Goal: Transaction & Acquisition: Purchase product/service

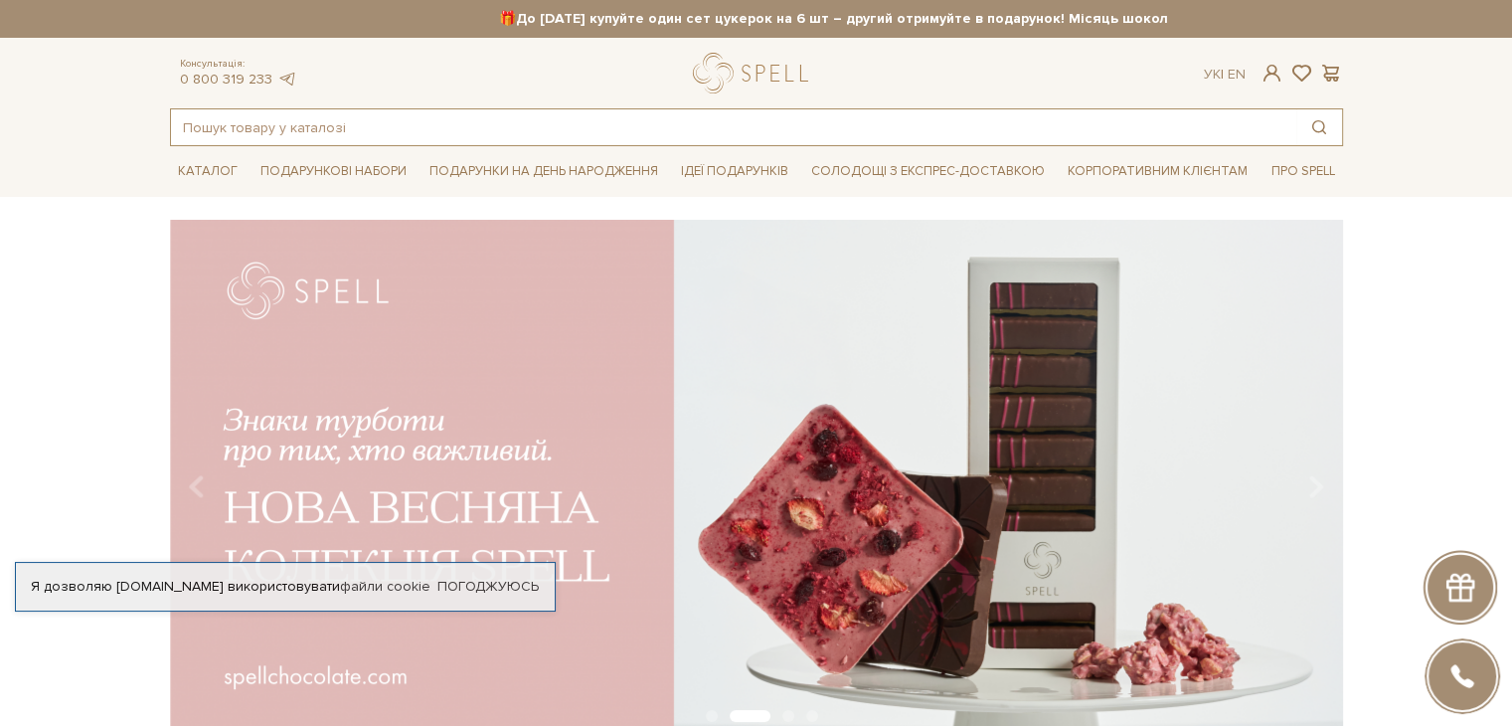
click at [784, 116] on input "text" at bounding box center [733, 127] width 1125 height 36
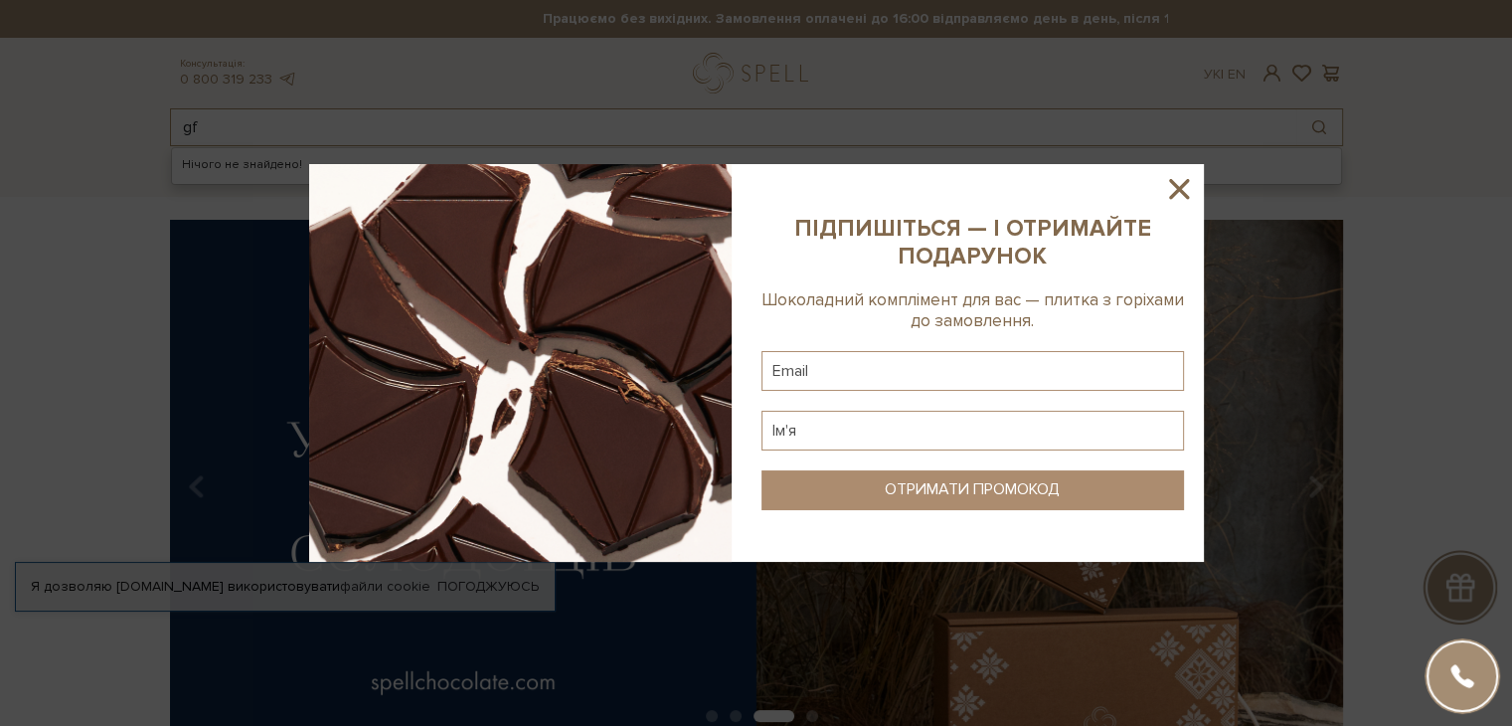
type input "g"
click at [1175, 188] on icon at bounding box center [1179, 189] width 20 height 20
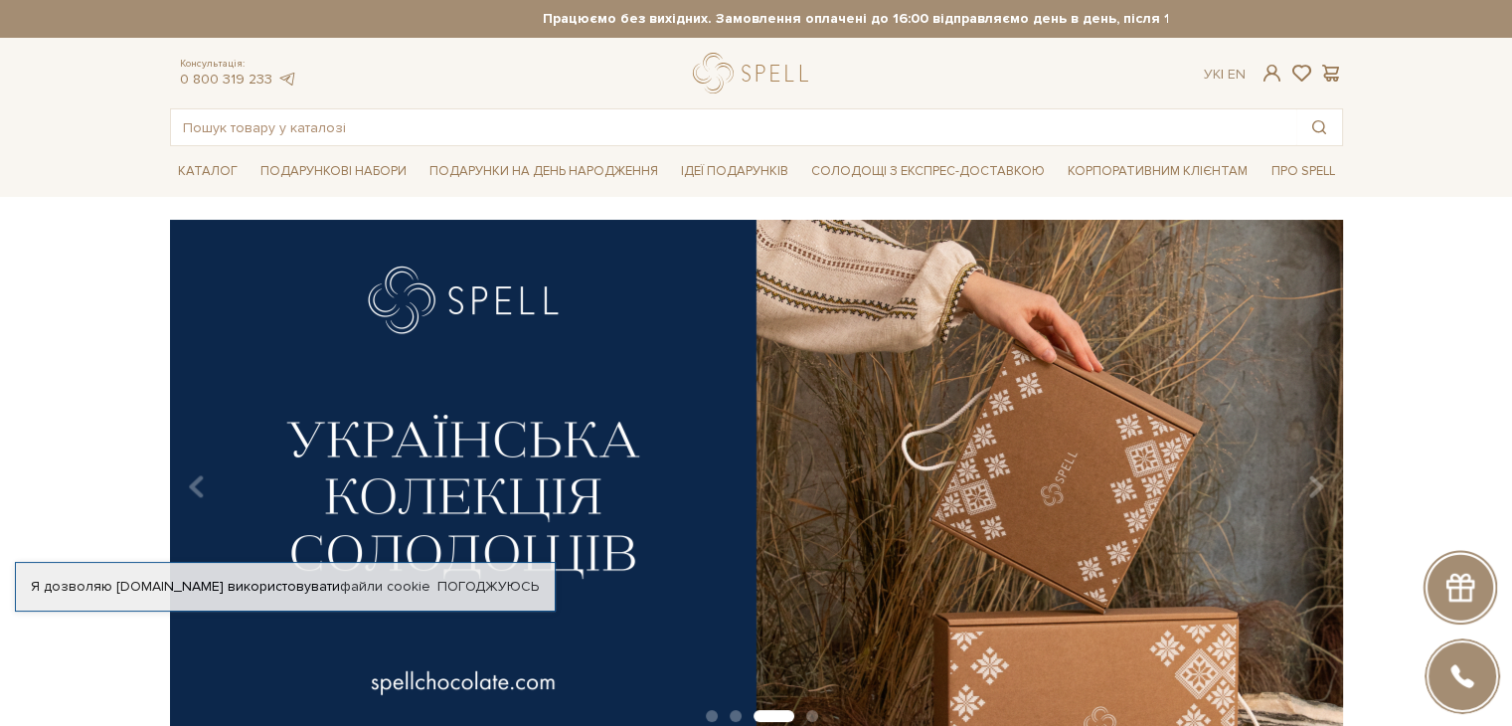
drag, startPoint x: 561, startPoint y: 104, endPoint x: 561, endPoint y: 118, distance: 13.9
click at [561, 105] on div "Консультація: 0 800 319 233 Ук | En | Нічого не знайдено! #карамель #Колекція д…" at bounding box center [756, 99] width 1197 height 93
click at [561, 118] on input "text" at bounding box center [733, 127] width 1125 height 36
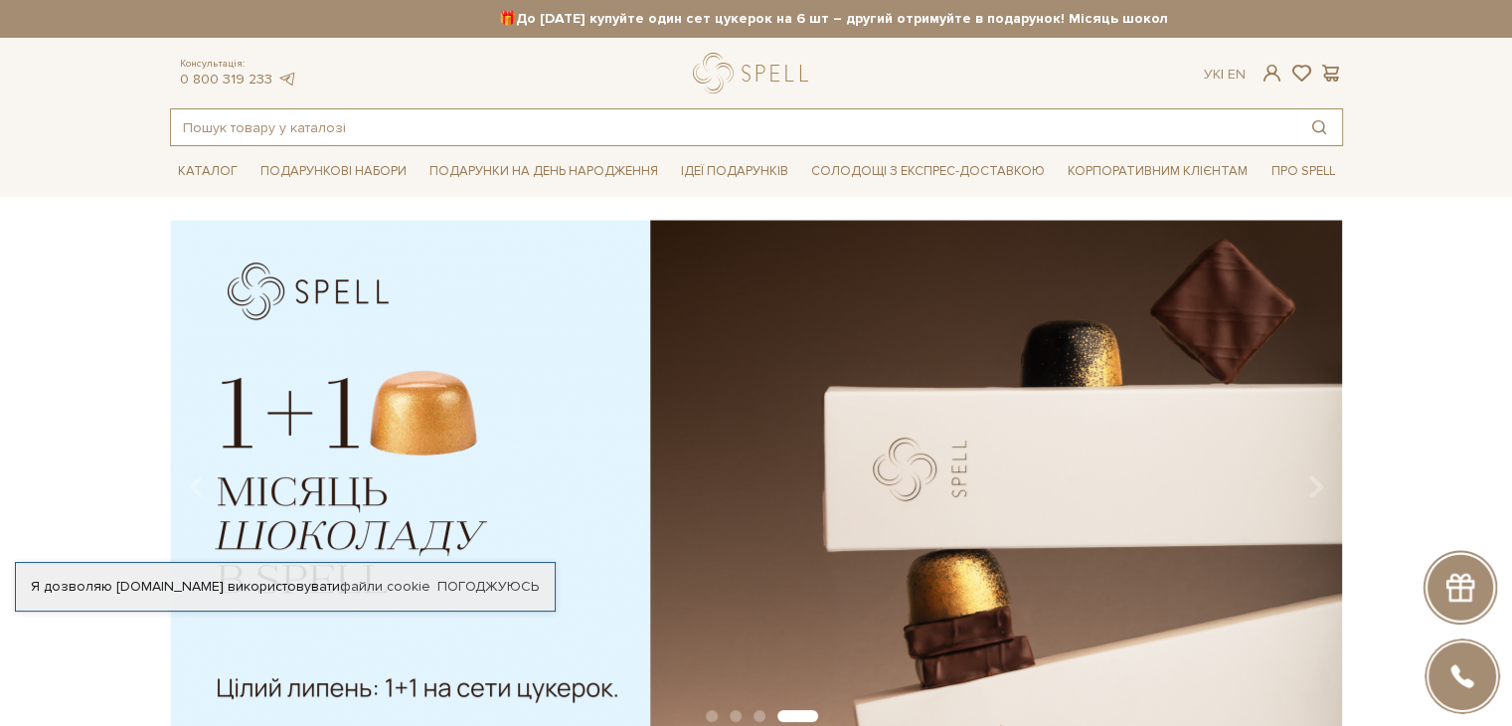
click at [554, 124] on input "text" at bounding box center [733, 127] width 1125 height 36
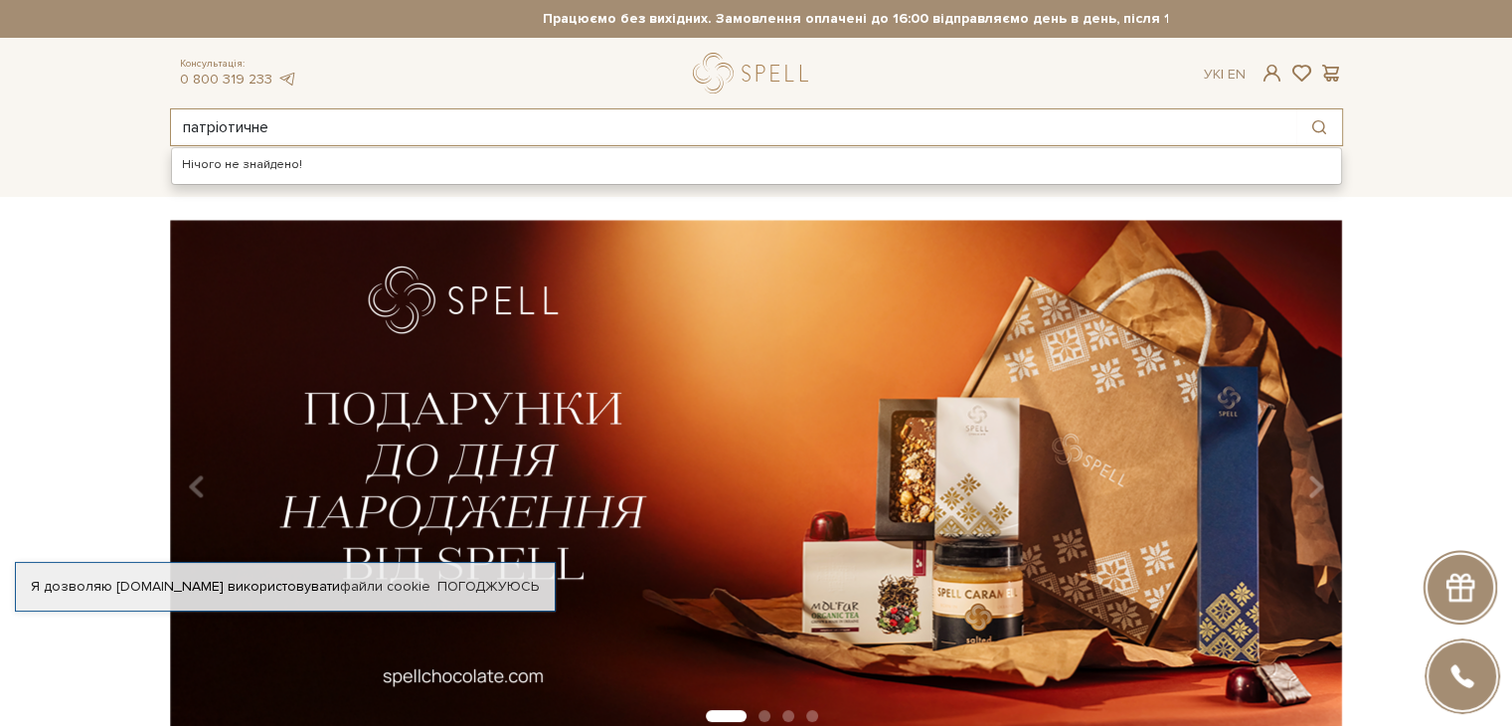
type input "патріотичне"
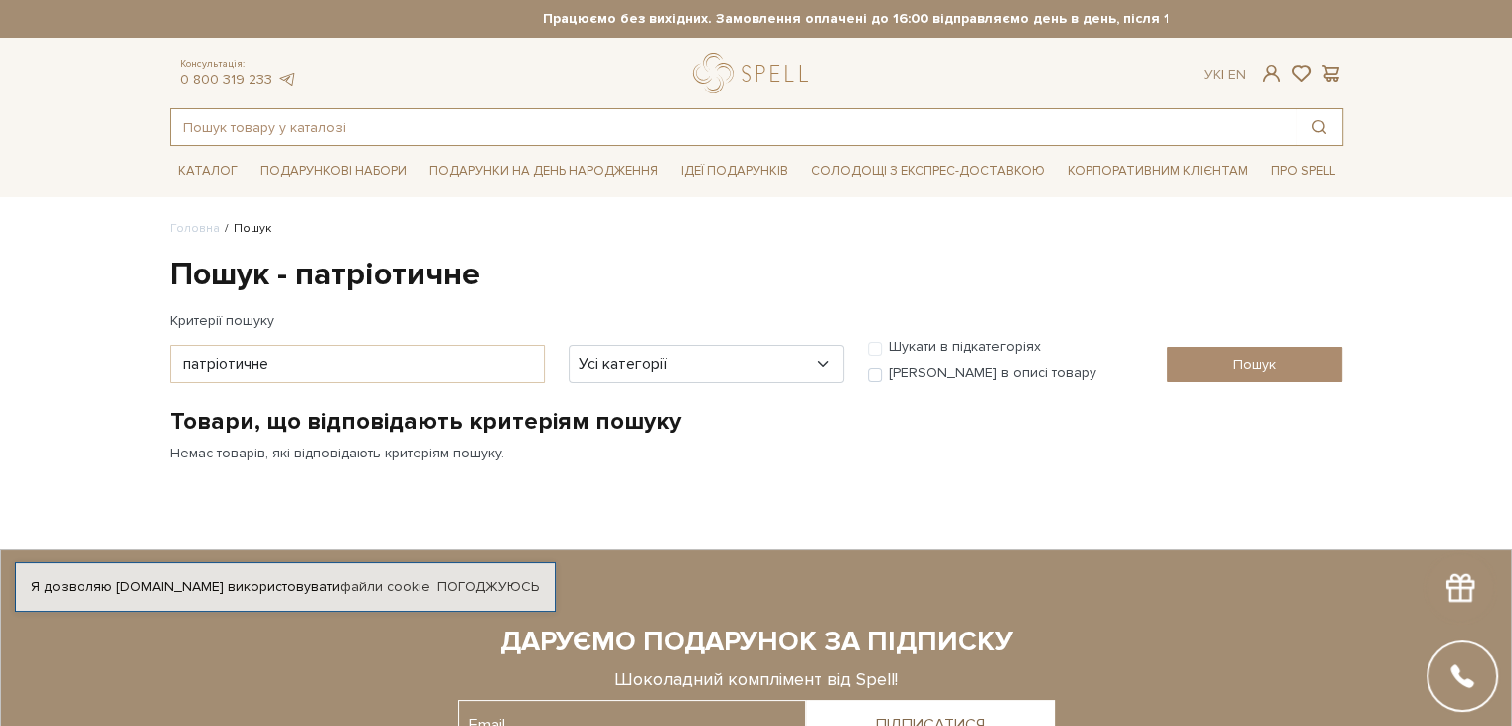
drag, startPoint x: 350, startPoint y: 113, endPoint x: 322, endPoint y: 114, distance: 27.9
click at [319, 111] on input "text" at bounding box center [733, 127] width 1125 height 36
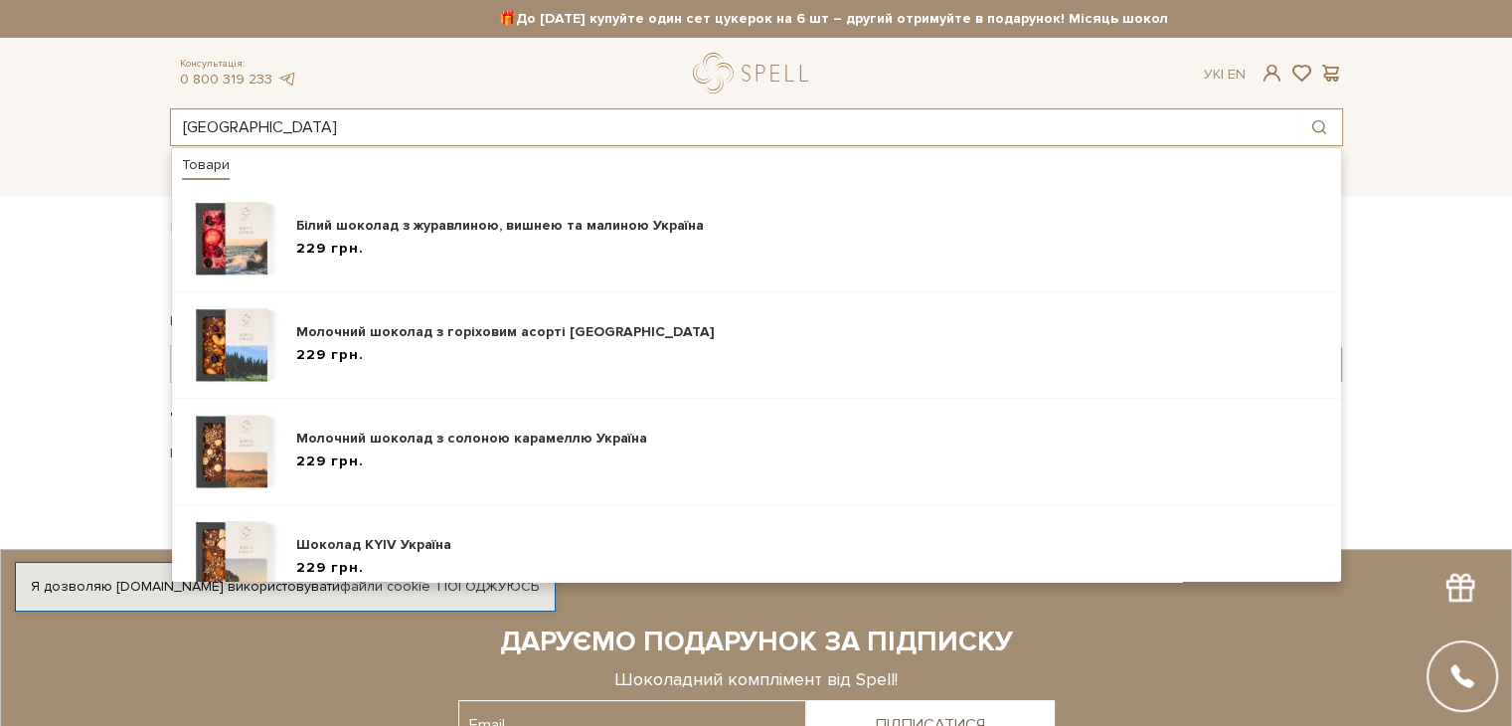
type input "[GEOGRAPHIC_DATA]"
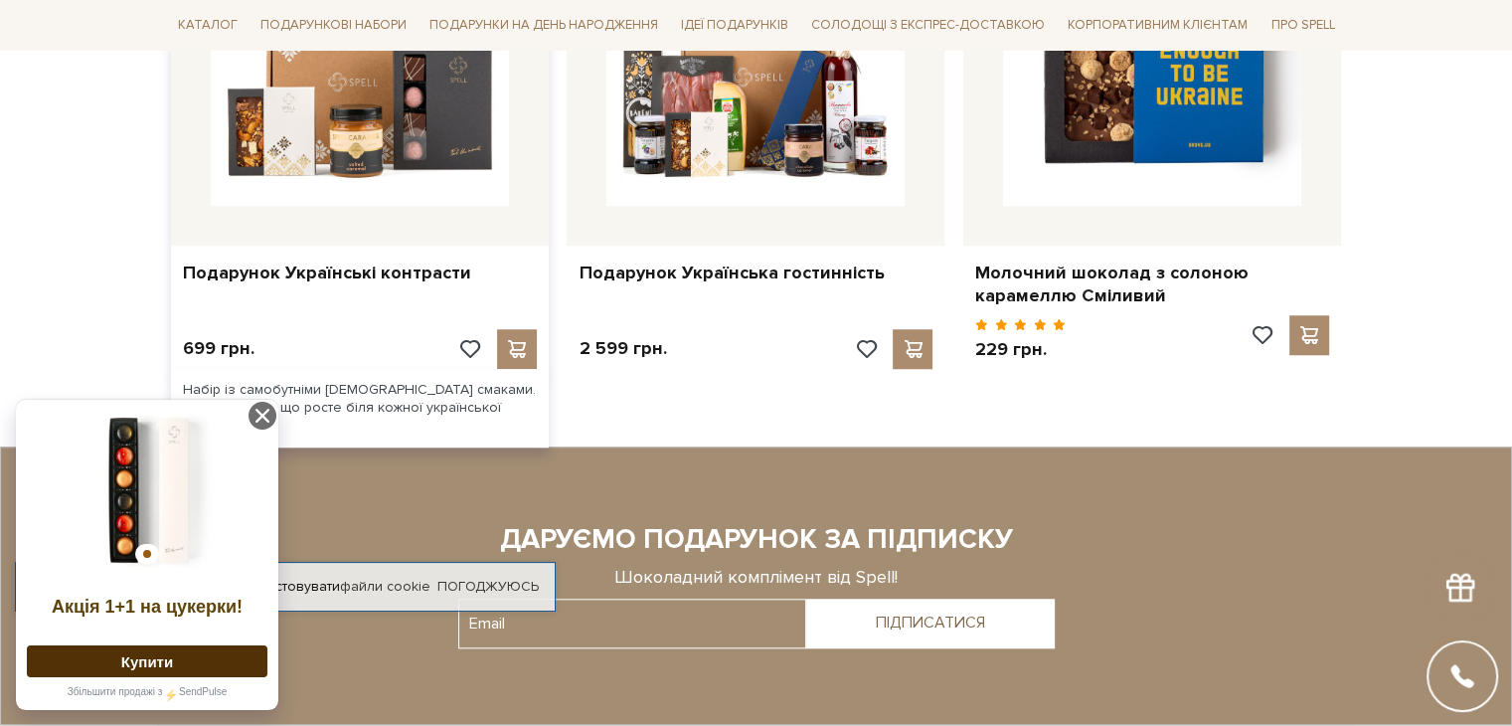
scroll to position [1627, 0]
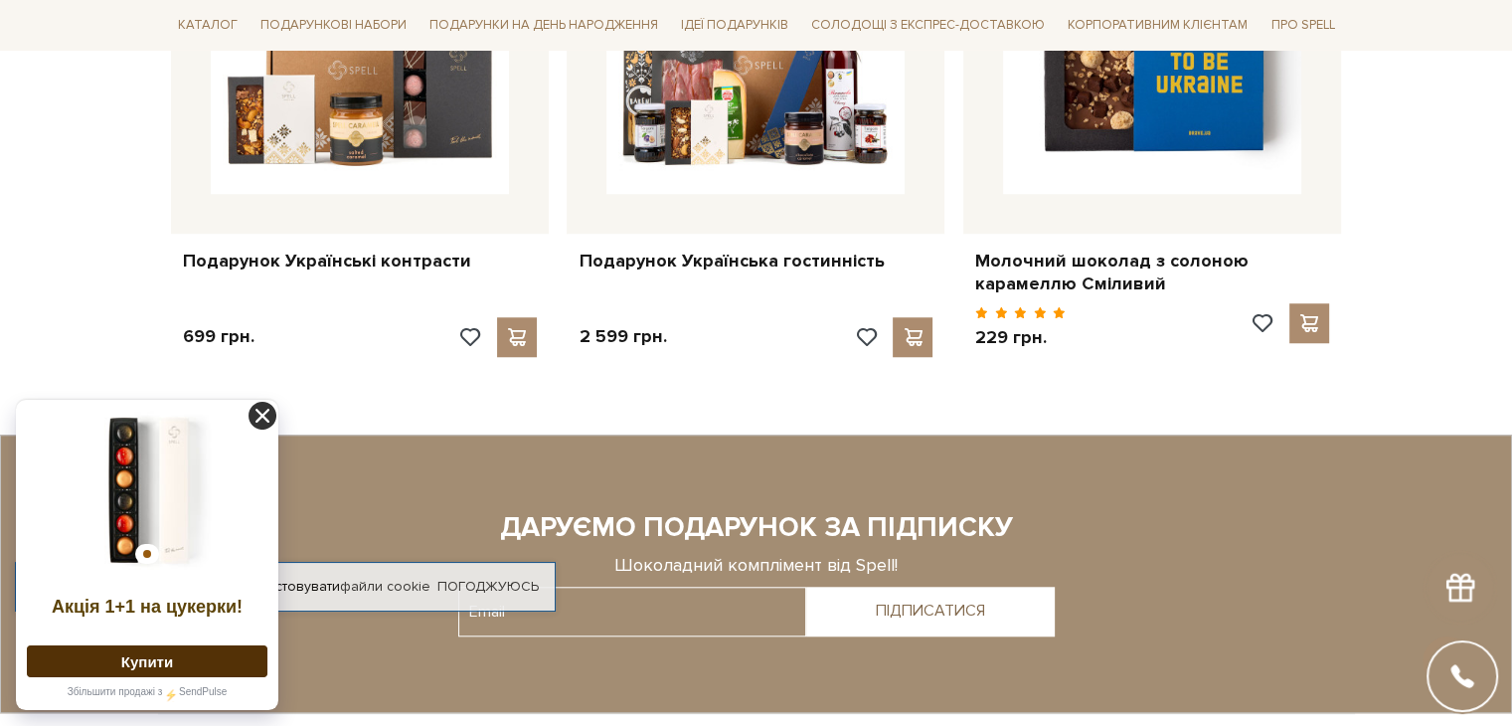
click at [262, 413] on icon at bounding box center [263, 416] width 28 height 28
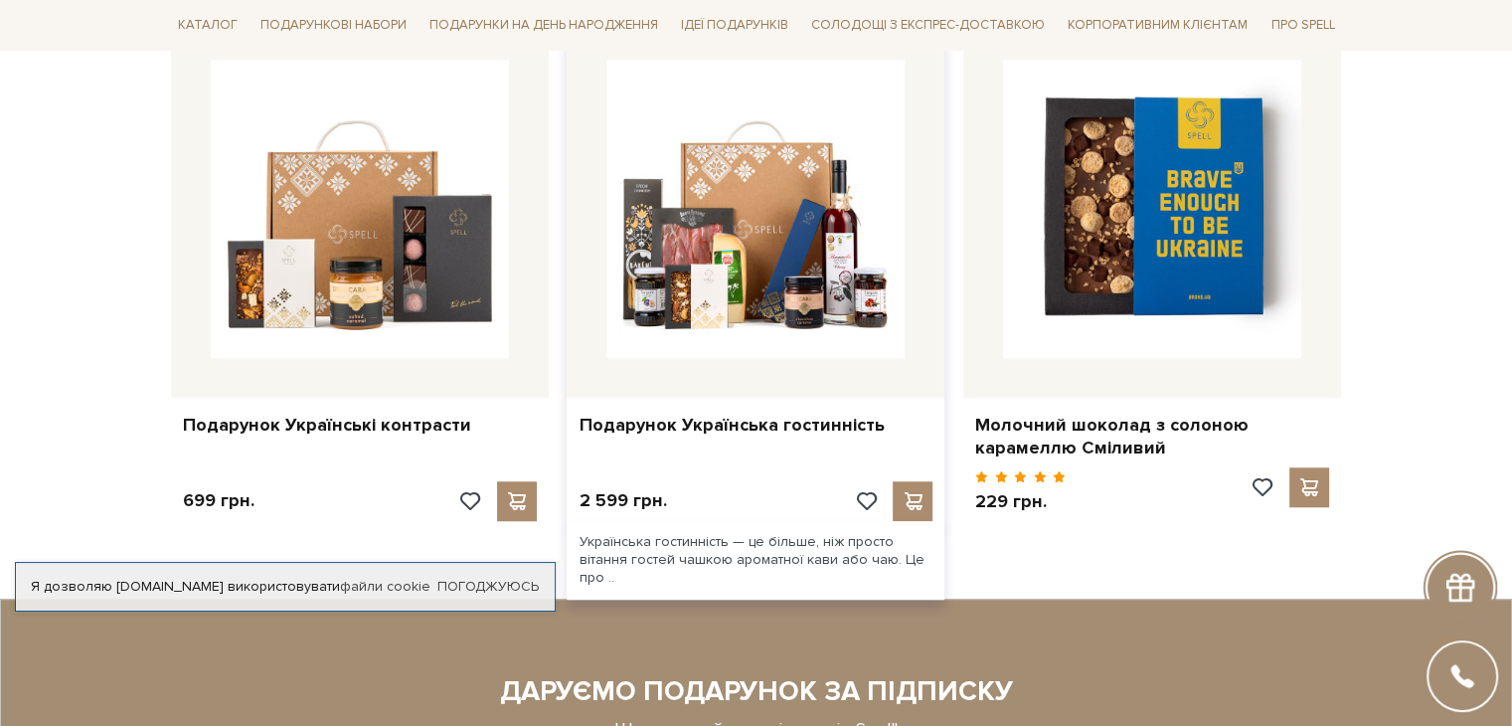
scroll to position [1428, 0]
